Goal: Task Accomplishment & Management: Use online tool/utility

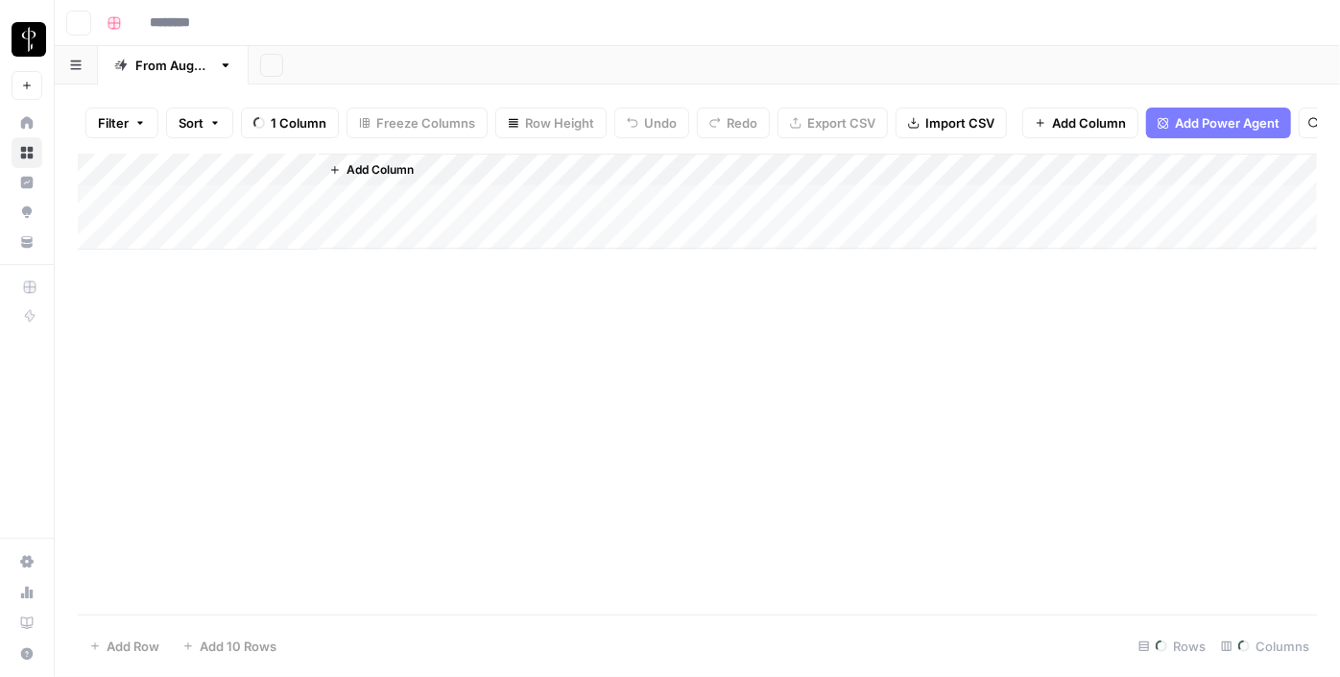
type input "**********"
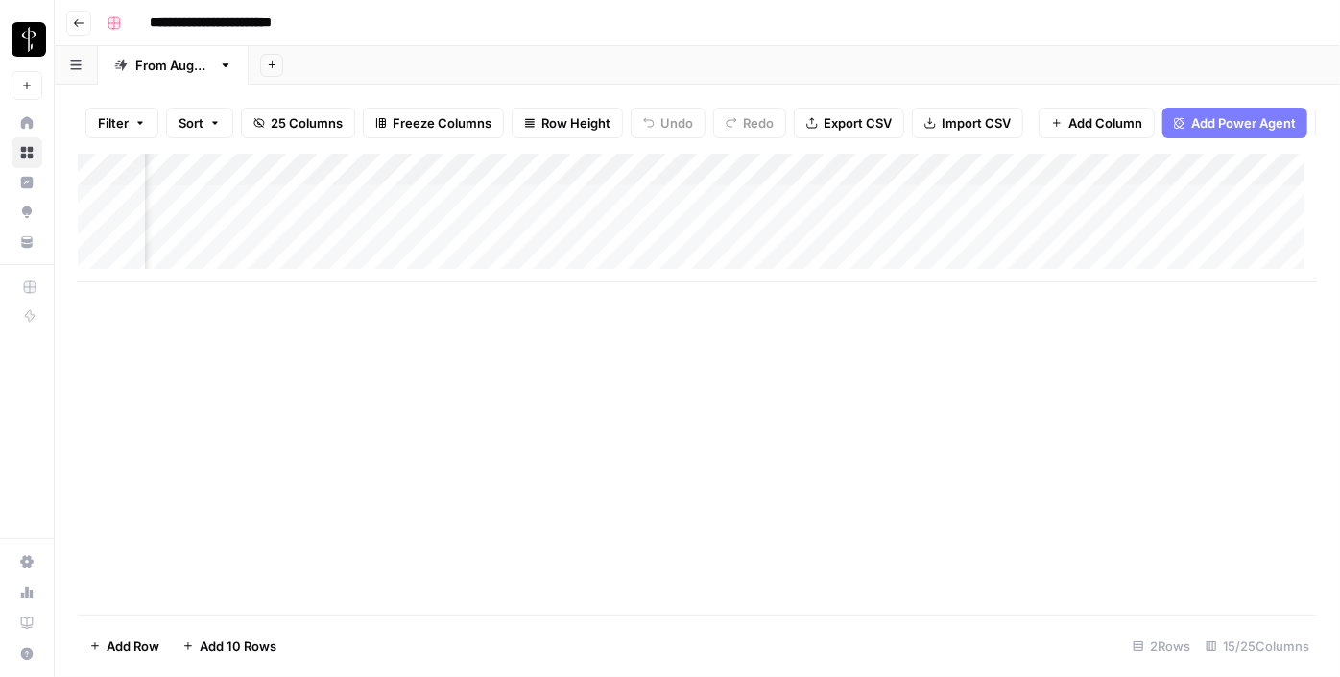
scroll to position [0, 1174]
click at [230, 215] on div "Add Column" at bounding box center [697, 218] width 1239 height 129
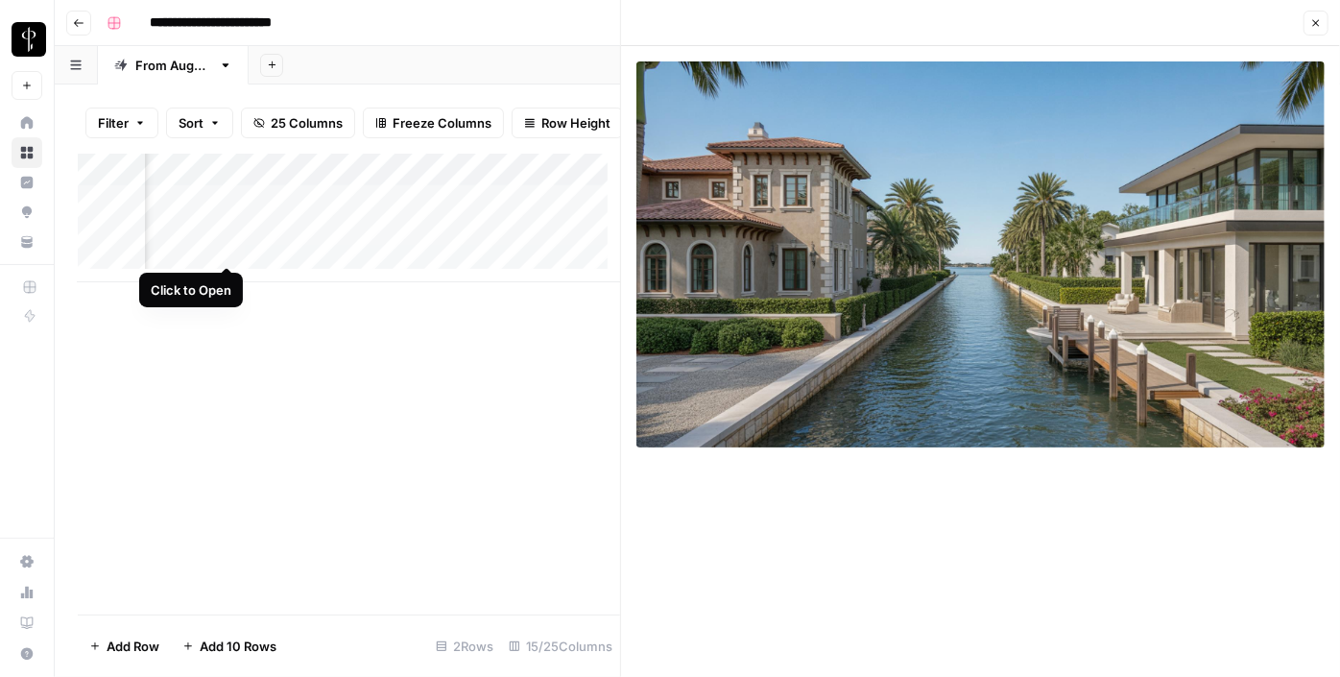
click at [227, 241] on div "Add Column" at bounding box center [349, 218] width 542 height 129
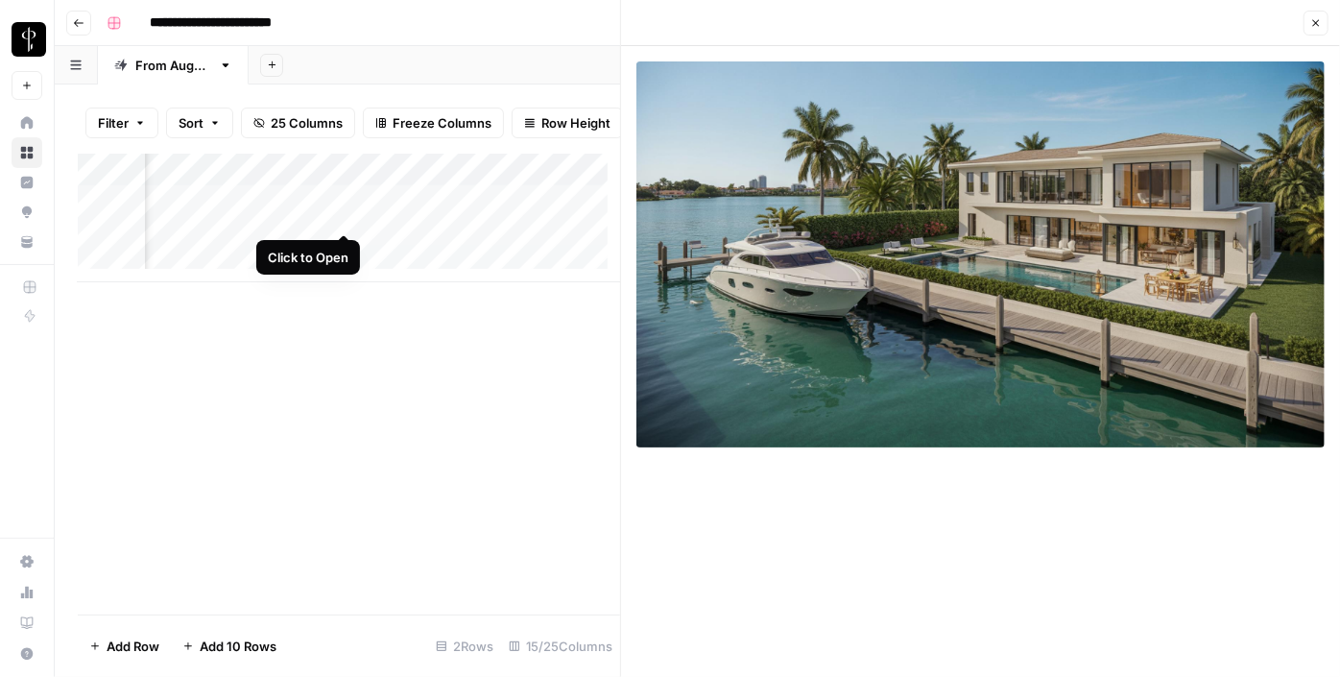
click at [343, 214] on div "Add Column" at bounding box center [349, 218] width 542 height 129
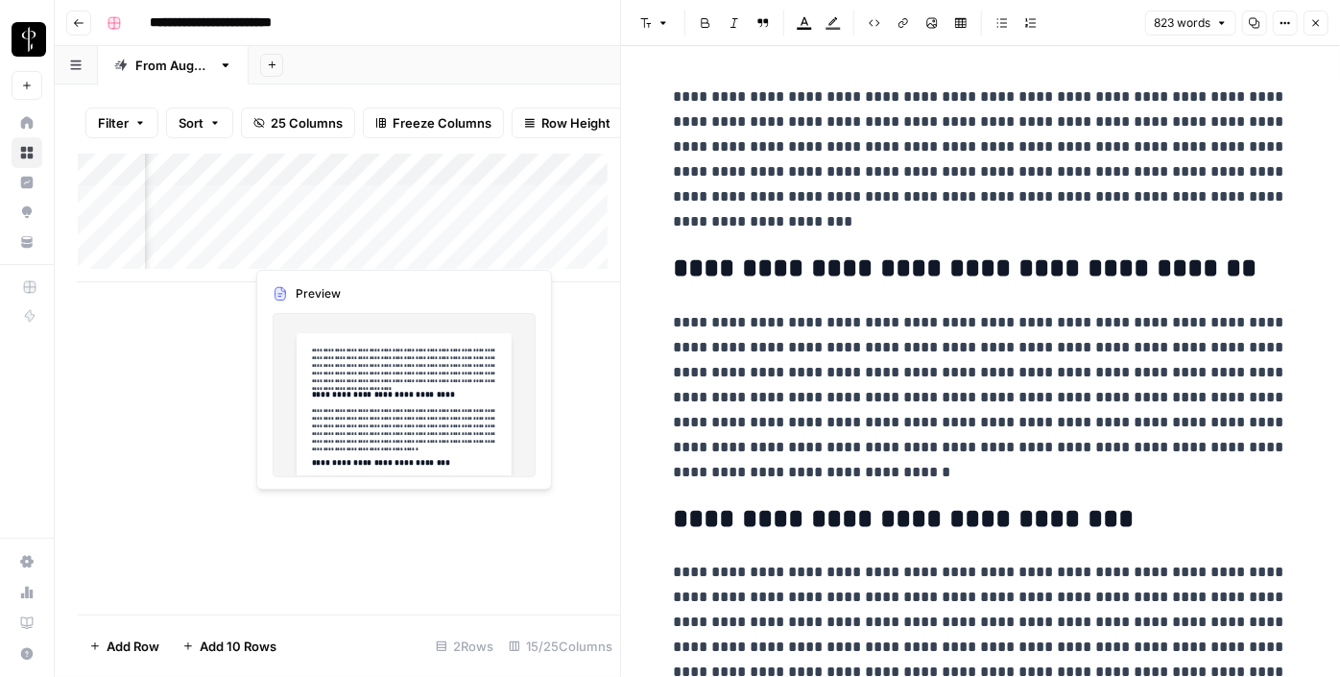
click at [343, 244] on div "Add Column" at bounding box center [349, 218] width 542 height 129
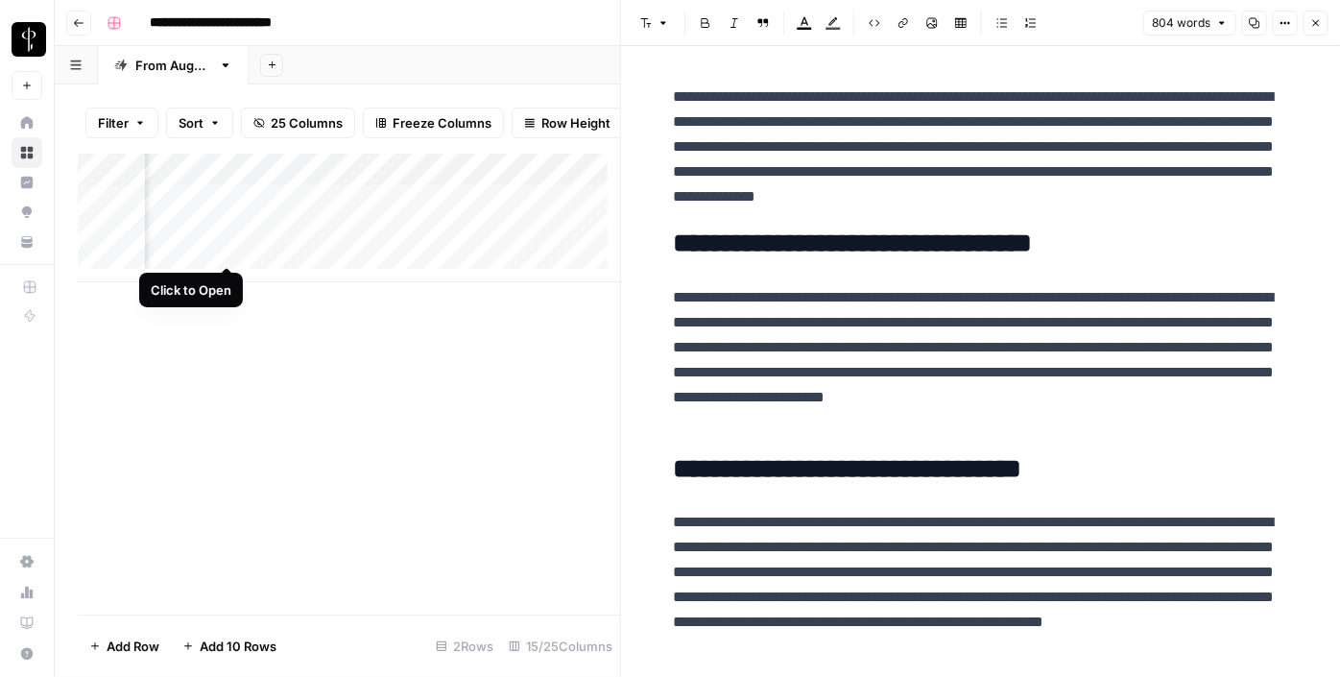
click at [223, 244] on div "Add Column" at bounding box center [349, 218] width 542 height 129
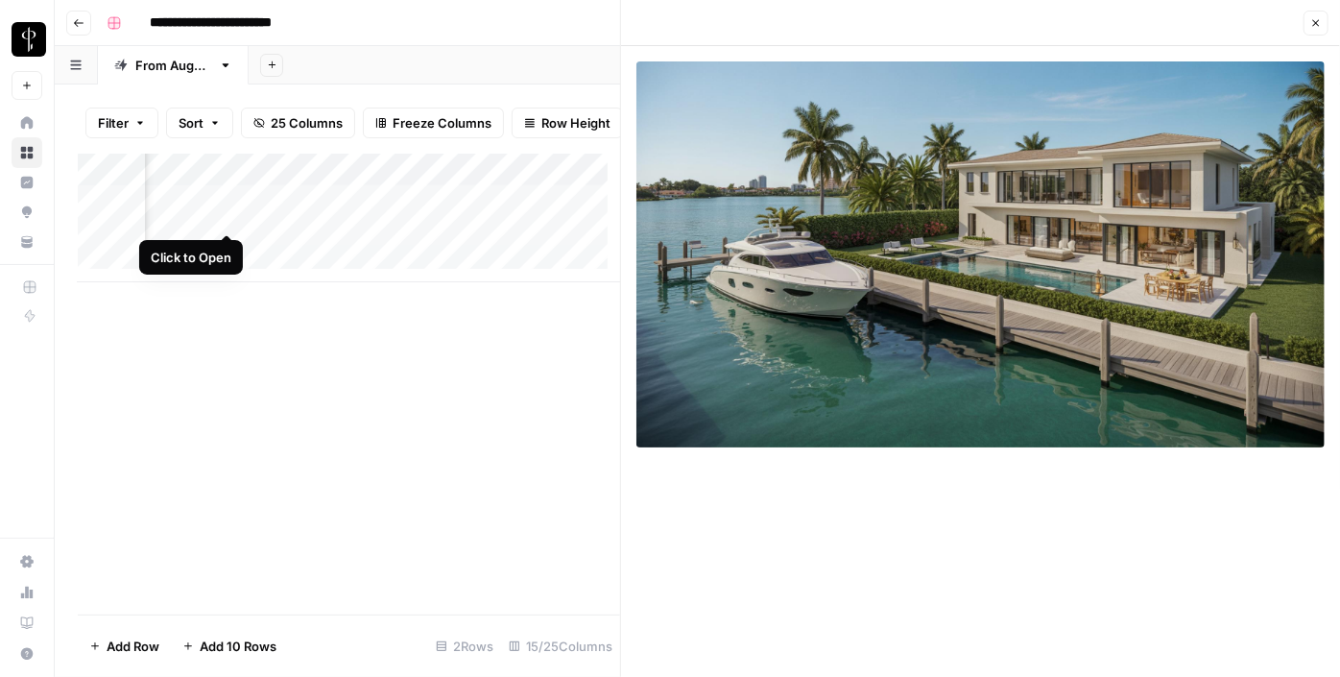
click at [227, 213] on div "Add Column" at bounding box center [349, 218] width 542 height 129
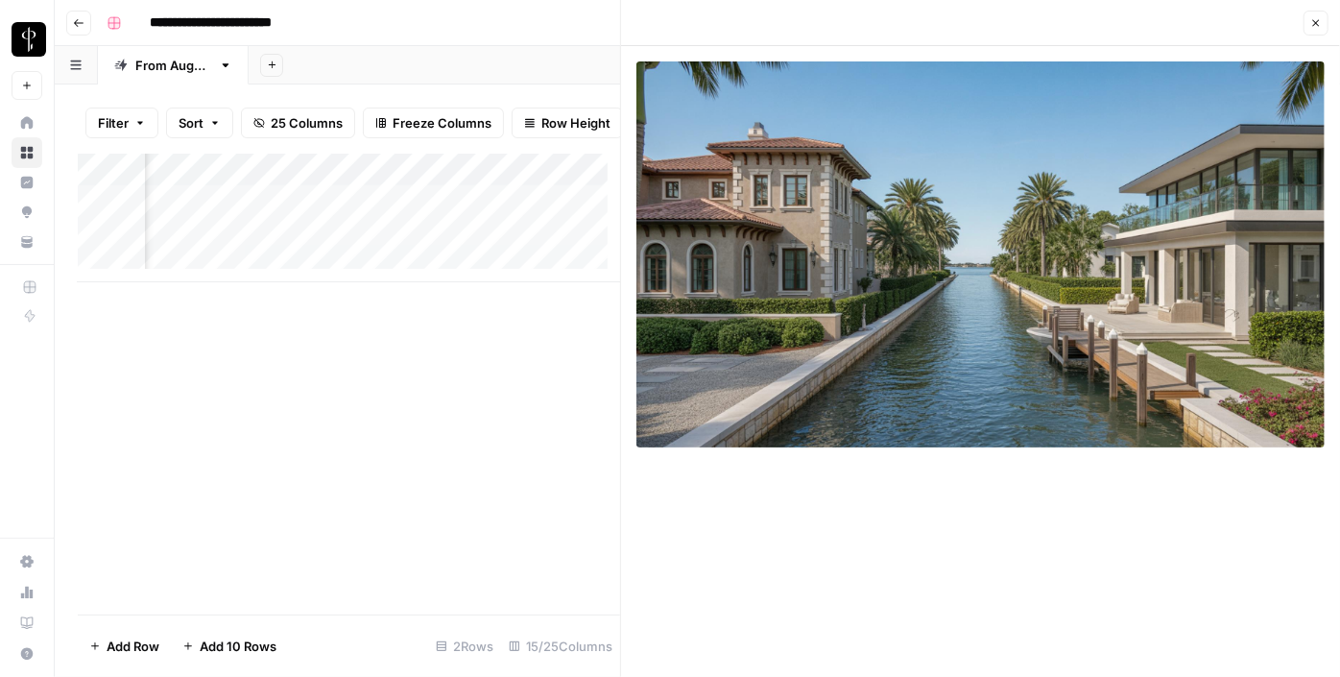
click at [408, 216] on div "Add Column" at bounding box center [349, 218] width 542 height 129
click at [417, 249] on div "Add Column" at bounding box center [349, 218] width 542 height 129
click at [1312, 23] on icon "button" at bounding box center [1316, 23] width 12 height 12
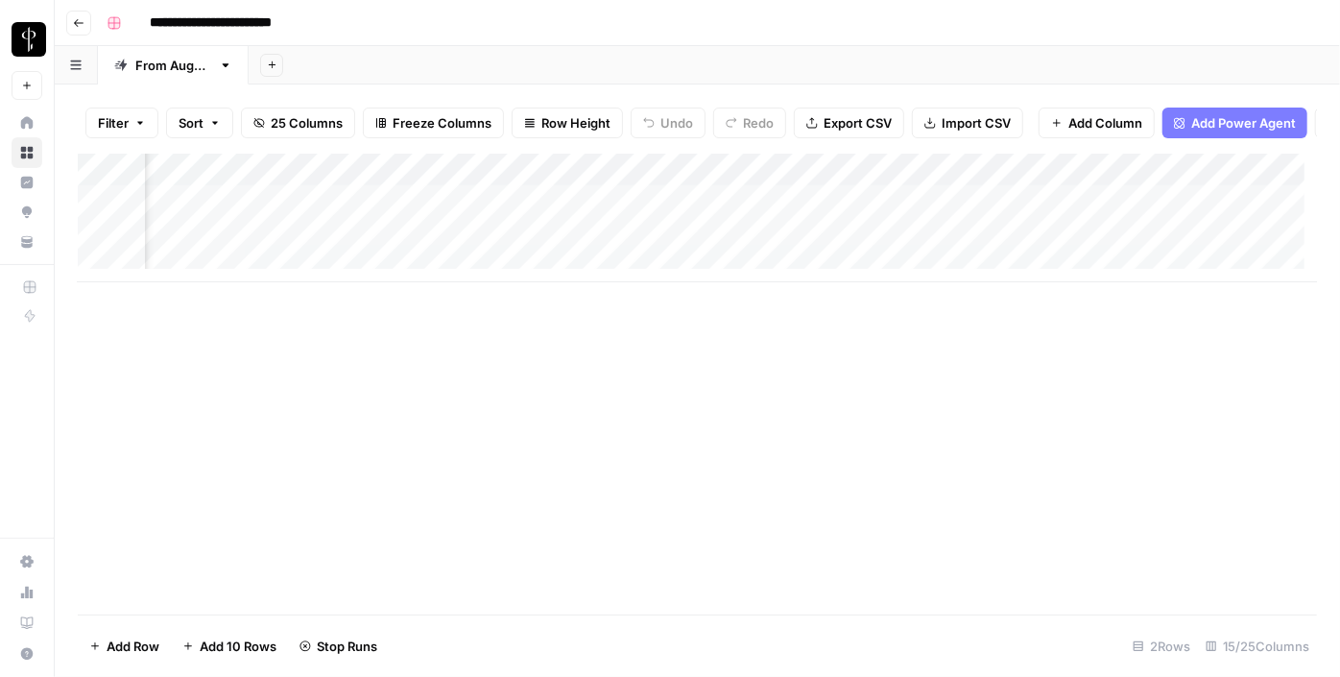
click at [816, 207] on div "Add Column" at bounding box center [697, 218] width 1239 height 129
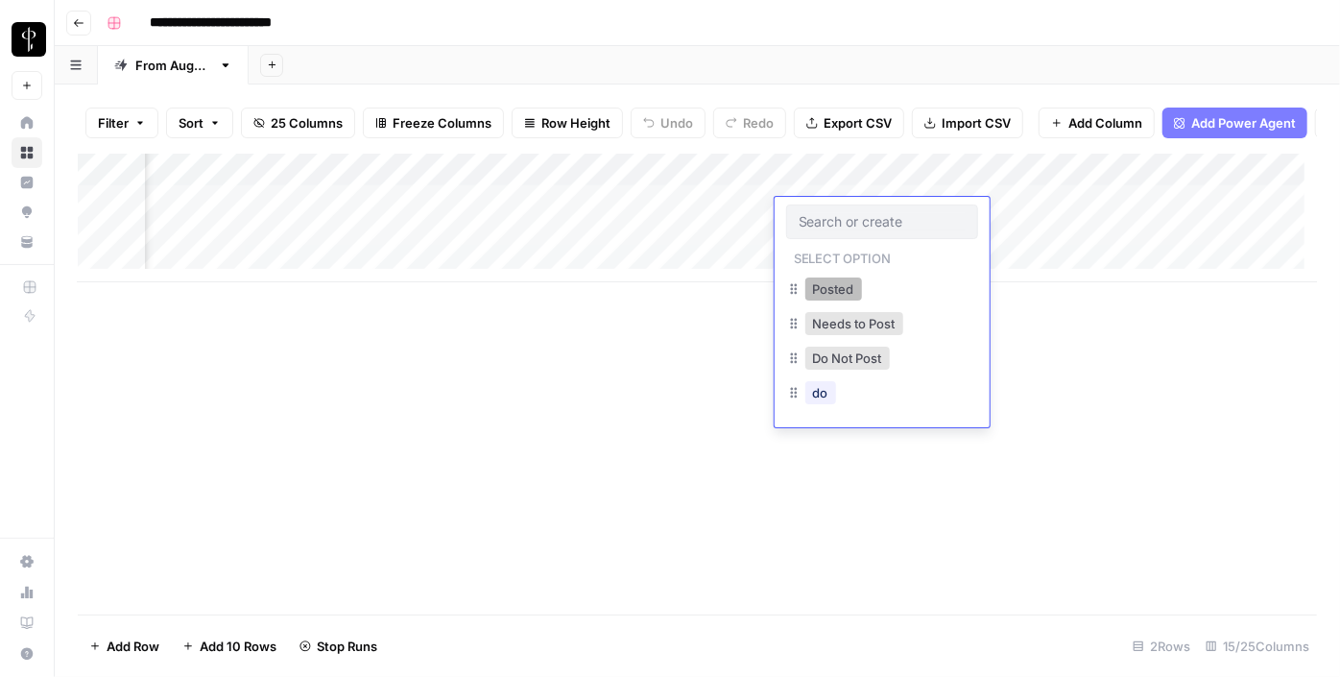
click at [823, 292] on button "Posted" at bounding box center [833, 288] width 57 height 23
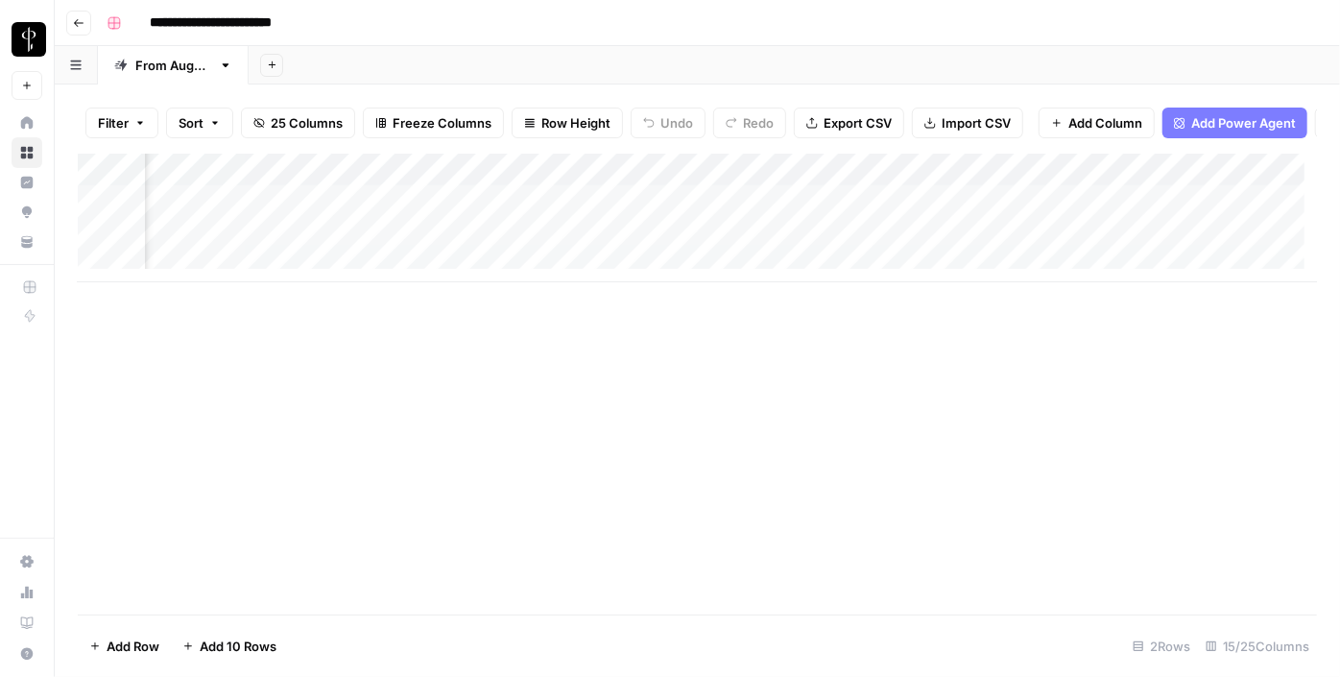
click at [845, 263] on div "Add Column" at bounding box center [697, 218] width 1239 height 129
click at [841, 241] on div "Add Column" at bounding box center [697, 218] width 1239 height 129
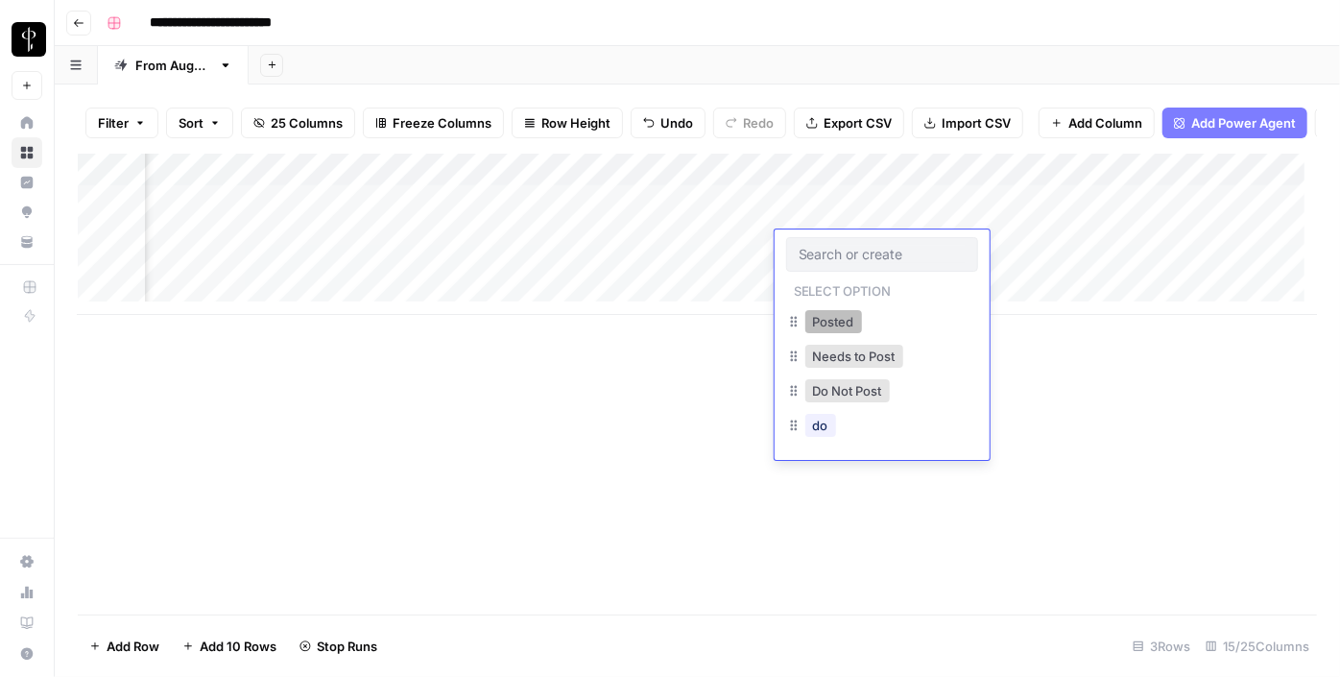
click at [837, 315] on button "Posted" at bounding box center [833, 321] width 57 height 23
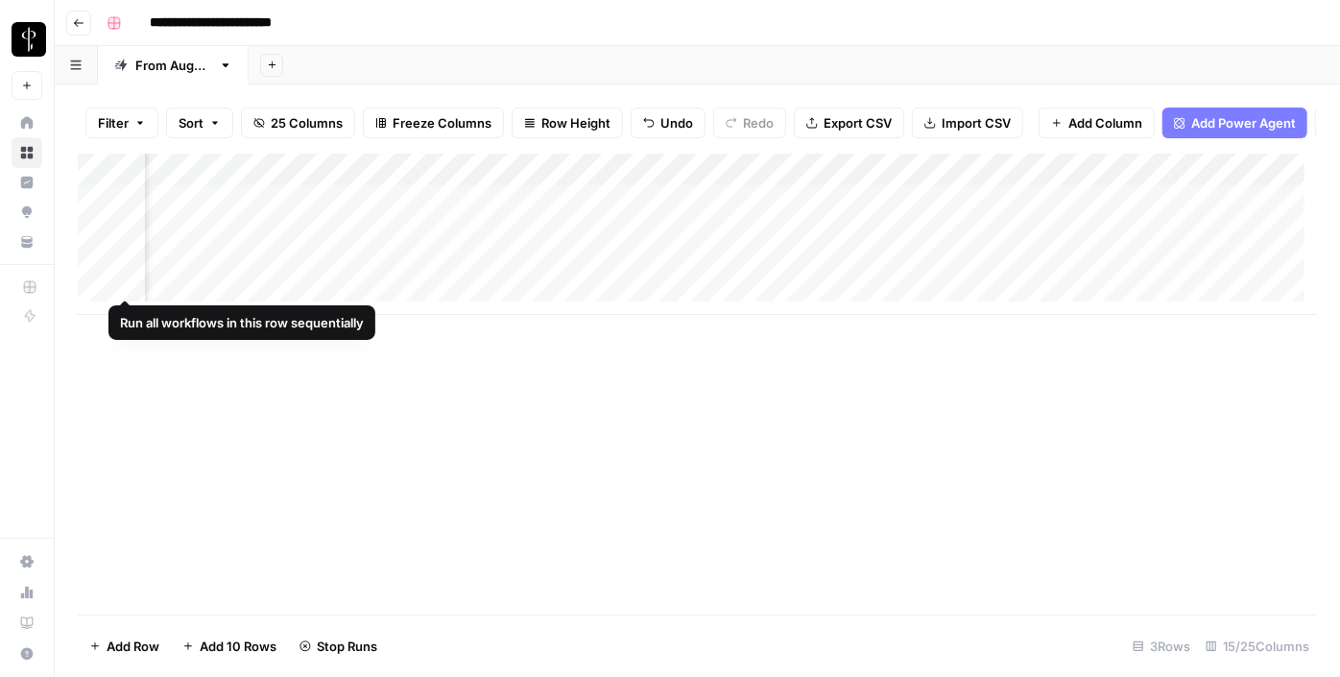
click at [102, 277] on div "Add Column" at bounding box center [697, 234] width 1239 height 161
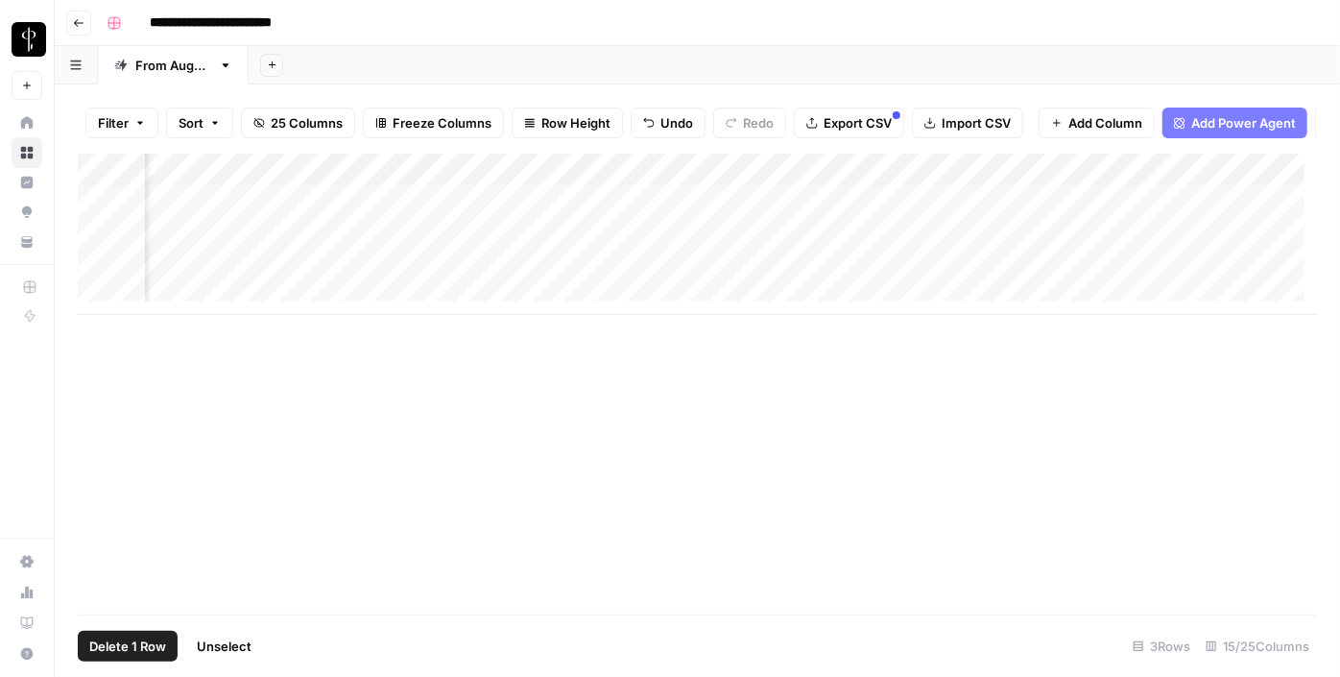
click at [108, 658] on button "Delete 1 Row" at bounding box center [128, 646] width 100 height 31
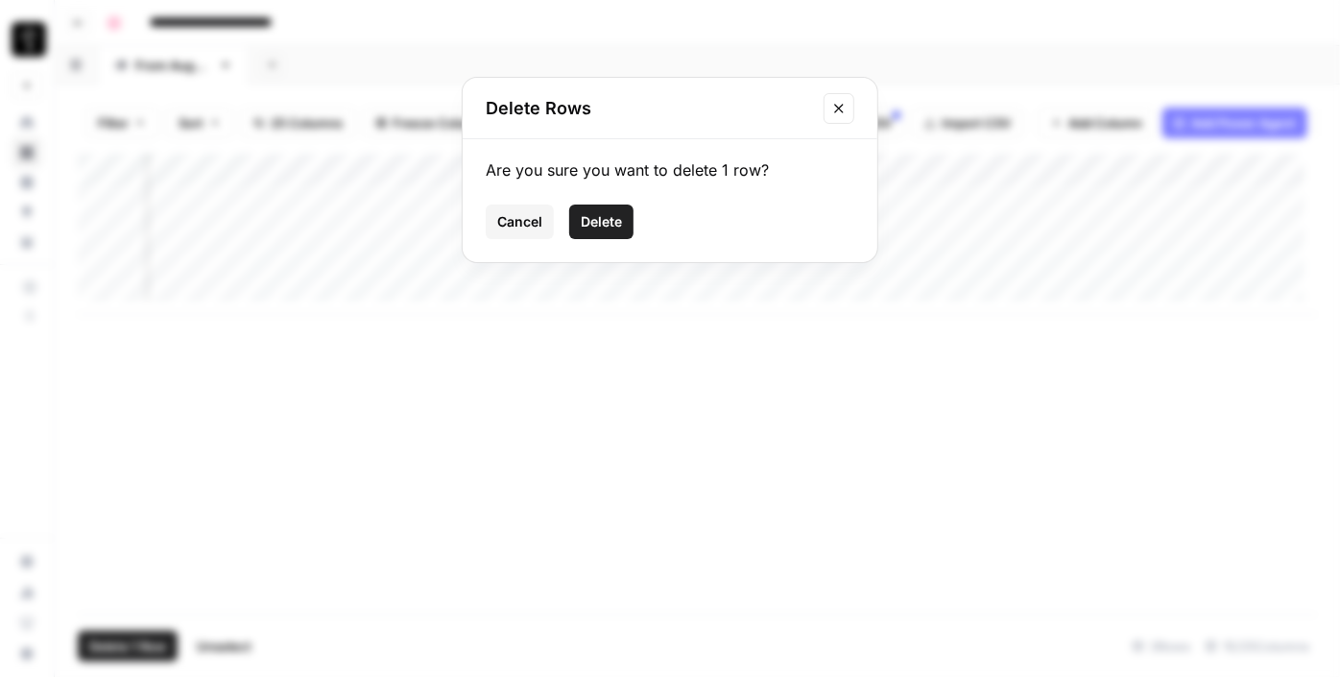
click at [593, 225] on span "Delete" at bounding box center [601, 221] width 41 height 19
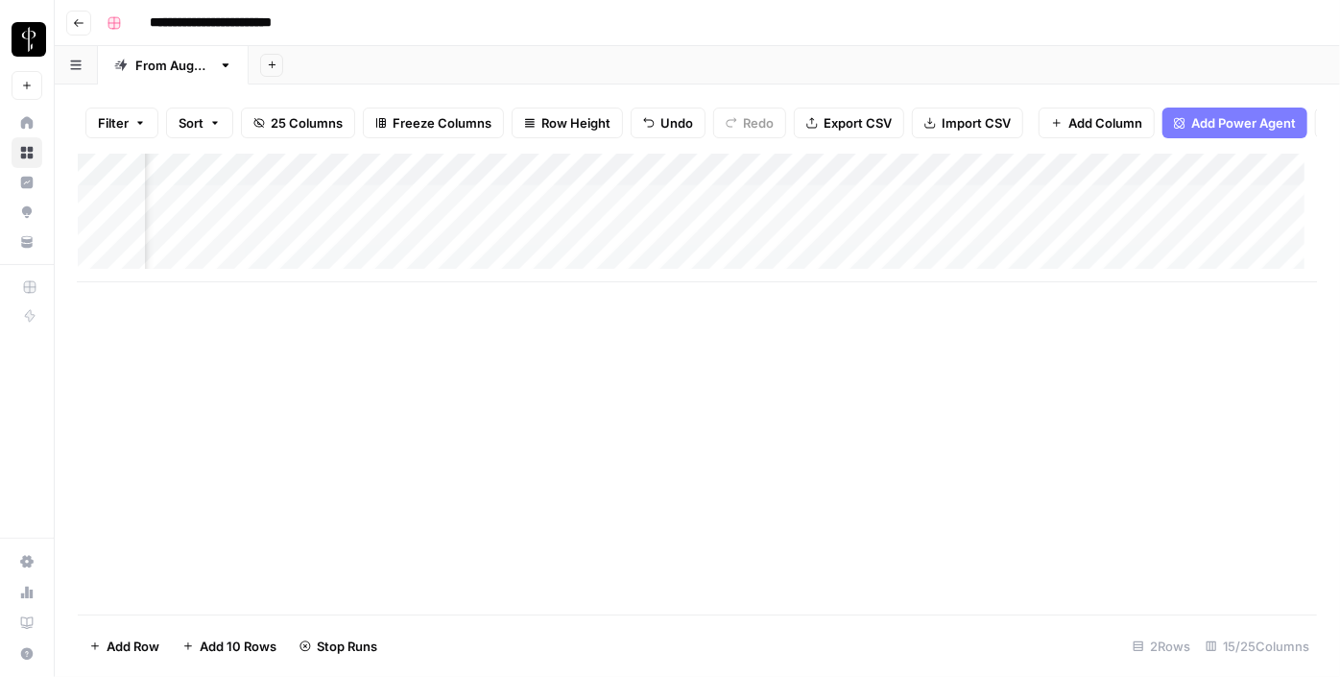
click at [578, 418] on div "Add Column" at bounding box center [697, 384] width 1239 height 461
type input "**********"
